Goal: Information Seeking & Learning: Check status

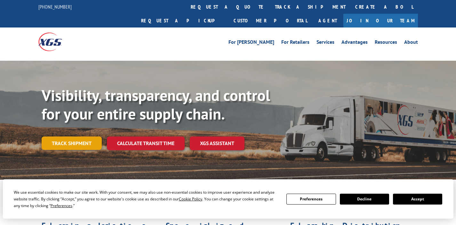
click at [56, 137] on link "Track shipment" at bounding box center [72, 143] width 60 height 13
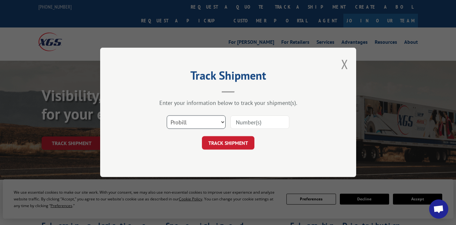
click at [205, 125] on select "Select category... Probill BOL PO" at bounding box center [196, 122] width 59 height 13
select select "po"
click at [167, 116] on select "Select category... Probill BOL PO" at bounding box center [196, 122] width 59 height 13
click at [253, 123] on input at bounding box center [259, 122] width 59 height 13
paste input "23538393"
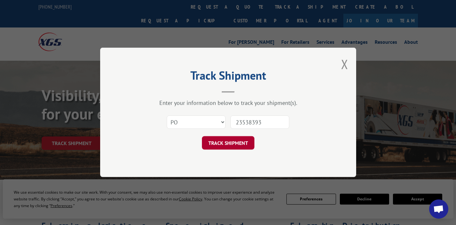
type input "23538393"
click at [220, 141] on button "TRACK SHIPMENT" at bounding box center [228, 143] width 52 height 13
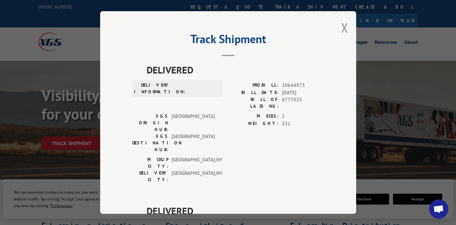
click at [348, 24] on div "Track Shipment DELIVERED DELIVERY INFORMATION: PROBILL: 10644973 BILL DATE: [DA…" at bounding box center [228, 112] width 256 height 203
click at [342, 30] on button "Close modal" at bounding box center [344, 27] width 7 height 17
